Goal: Complete application form

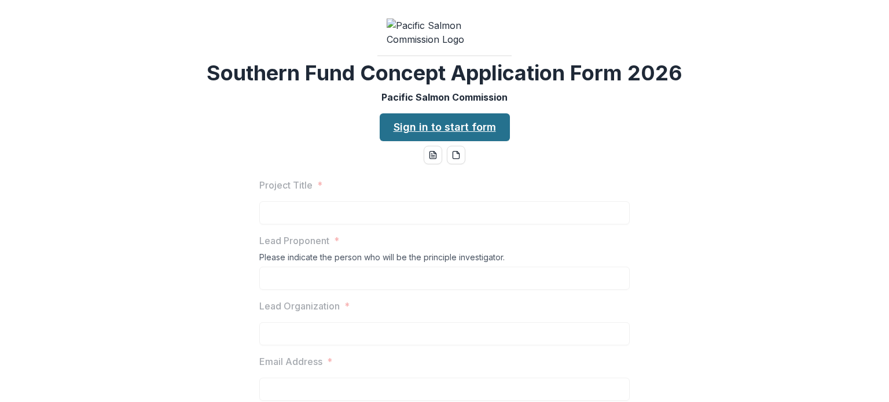
drag, startPoint x: 453, startPoint y: 213, endPoint x: 465, endPoint y: 212, distance: 12.2
click at [453, 141] on link "Sign in to start form" at bounding box center [445, 127] width 130 height 28
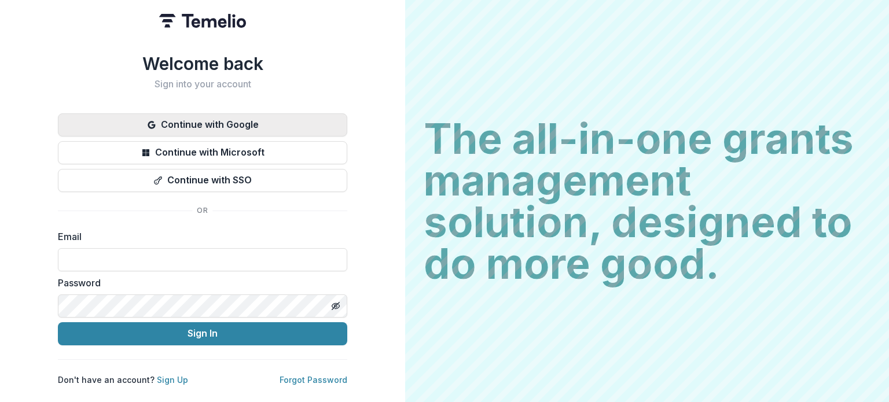
click at [205, 120] on button "Continue with Google" at bounding box center [202, 124] width 289 height 23
